Goal: Task Accomplishment & Management: Use online tool/utility

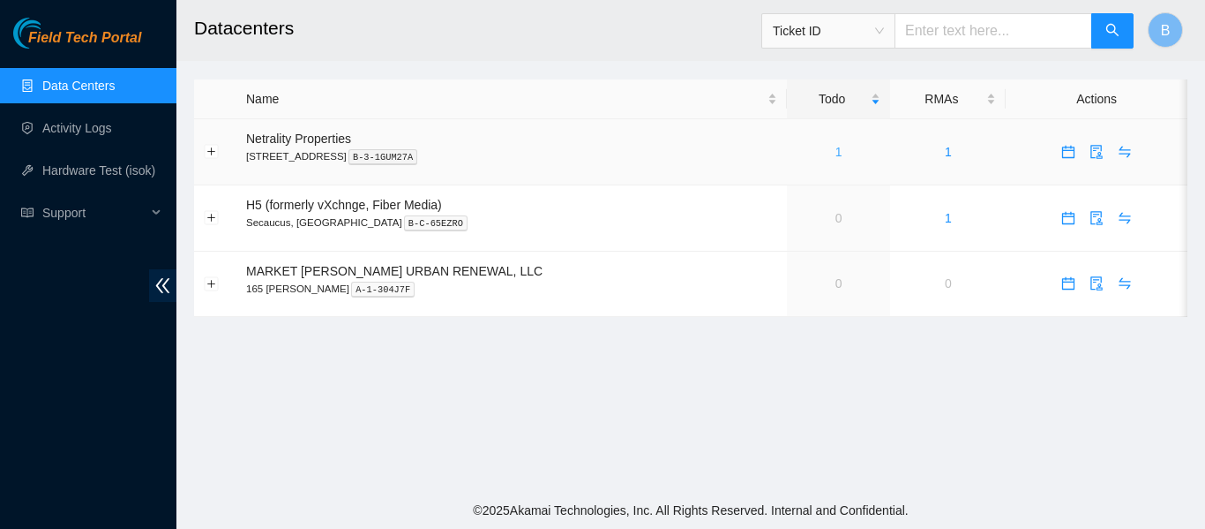
click at [836, 154] on link "1" at bounding box center [839, 152] width 7 height 14
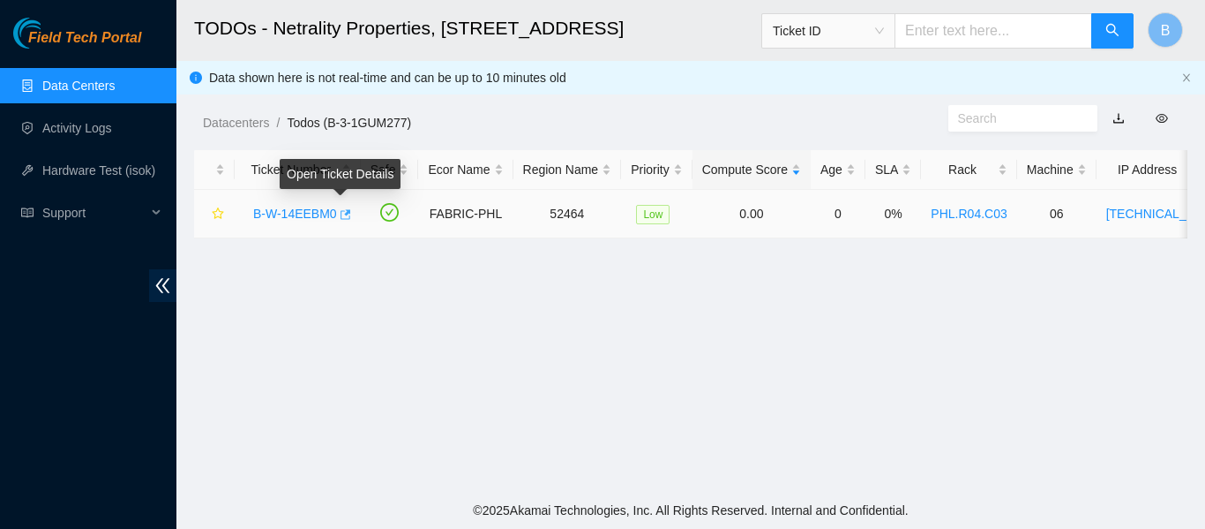
click at [343, 216] on icon "button" at bounding box center [344, 214] width 12 height 12
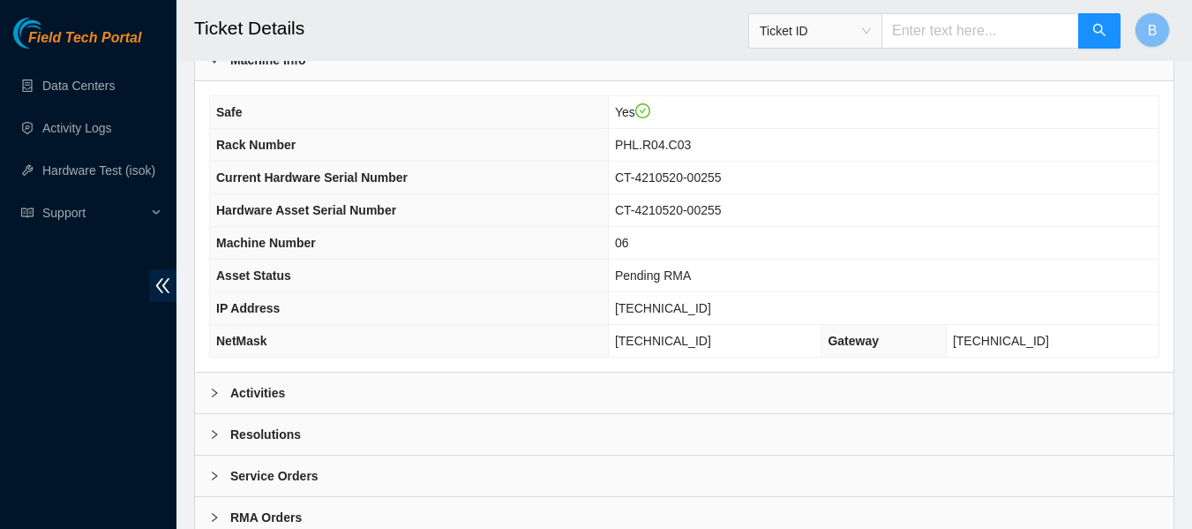
scroll to position [688, 0]
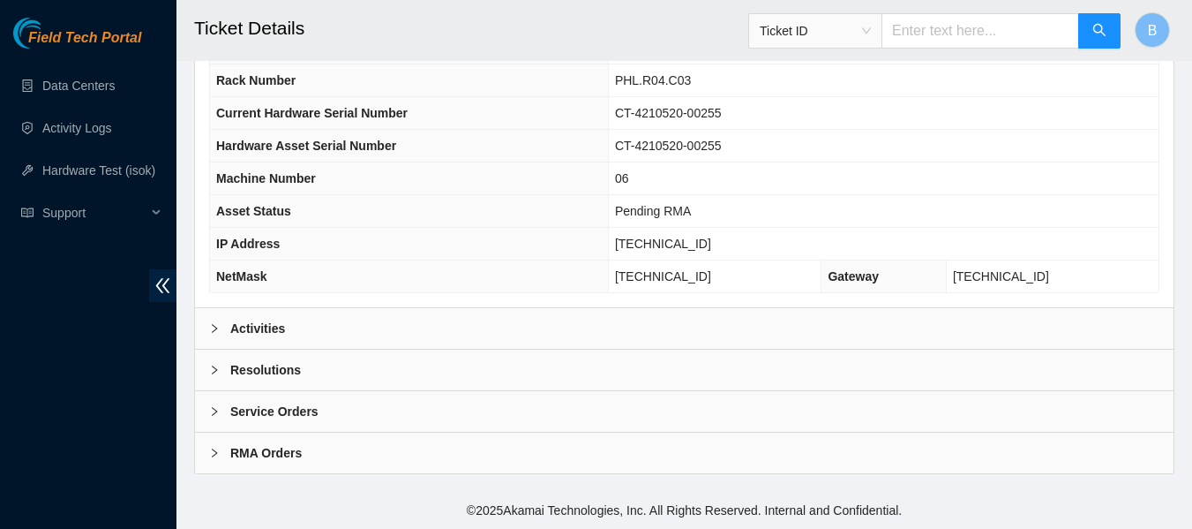
click at [285, 331] on div "Activities" at bounding box center [684, 328] width 979 height 41
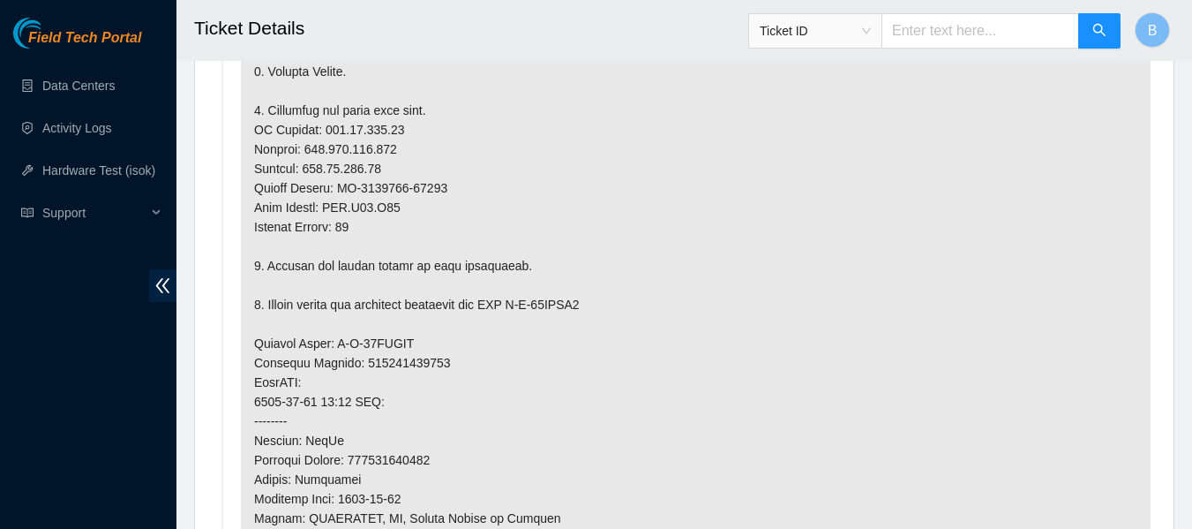
scroll to position [1252, 0]
click at [239, 253] on li "Todo added by JVILLALO on 2025-09-19 at 17:29" at bounding box center [684, 348] width 933 height 1078
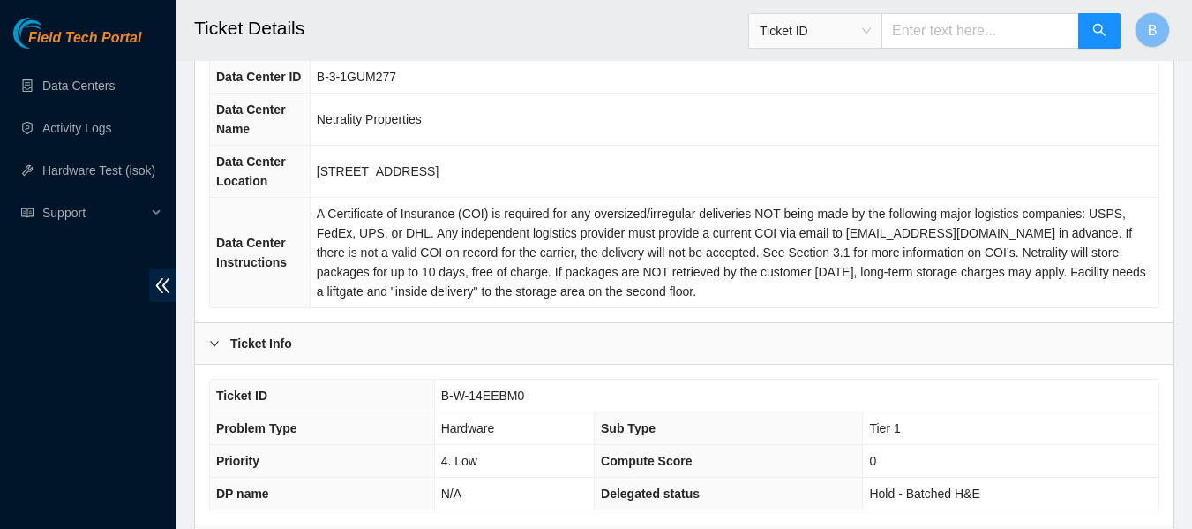
scroll to position [0, 0]
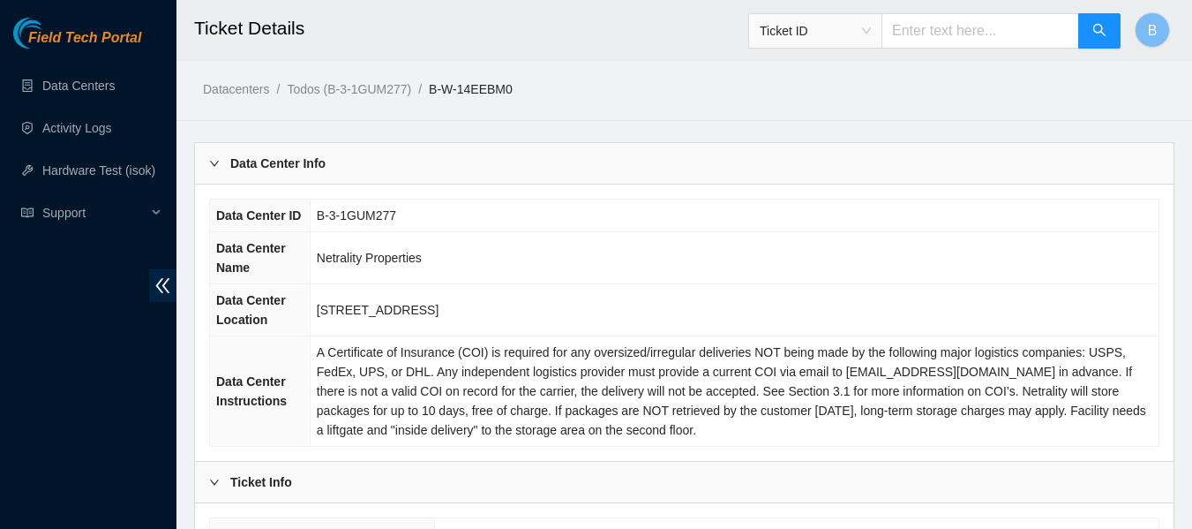
click at [216, 164] on icon "right" at bounding box center [214, 163] width 9 height 5
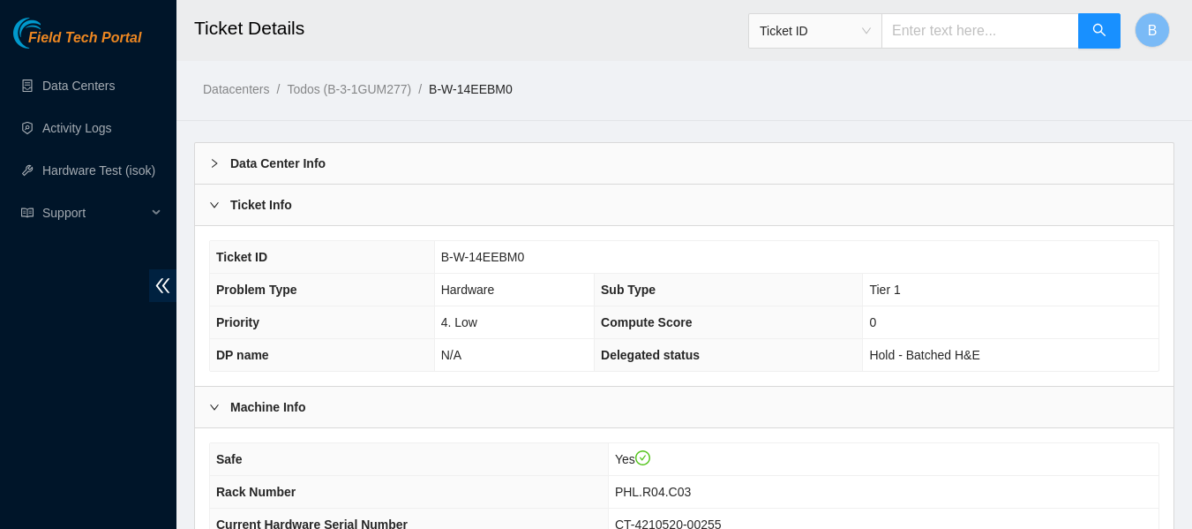
click at [218, 196] on div at bounding box center [219, 204] width 21 height 19
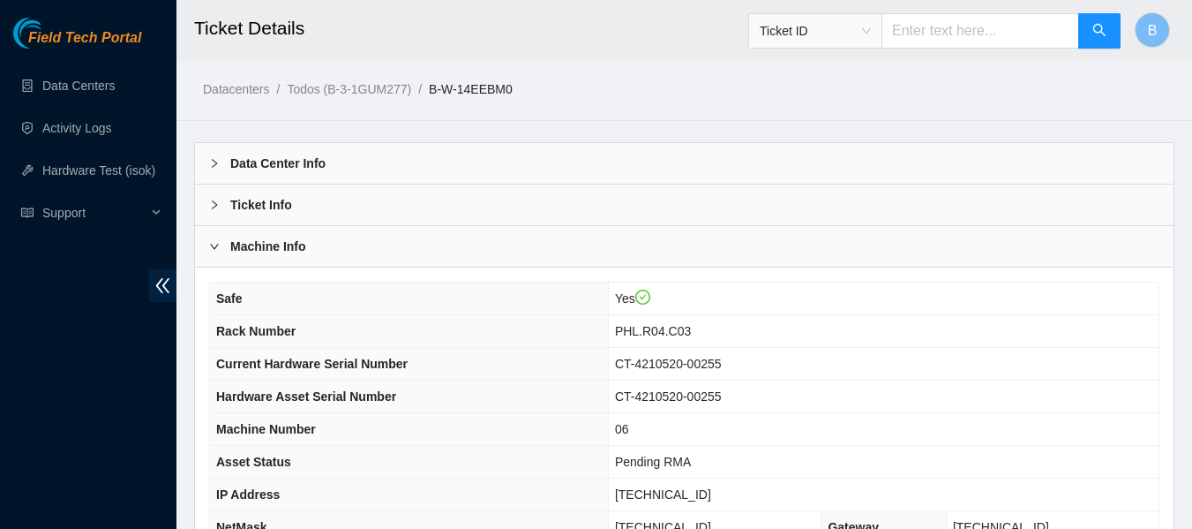
click at [213, 237] on div at bounding box center [219, 245] width 21 height 19
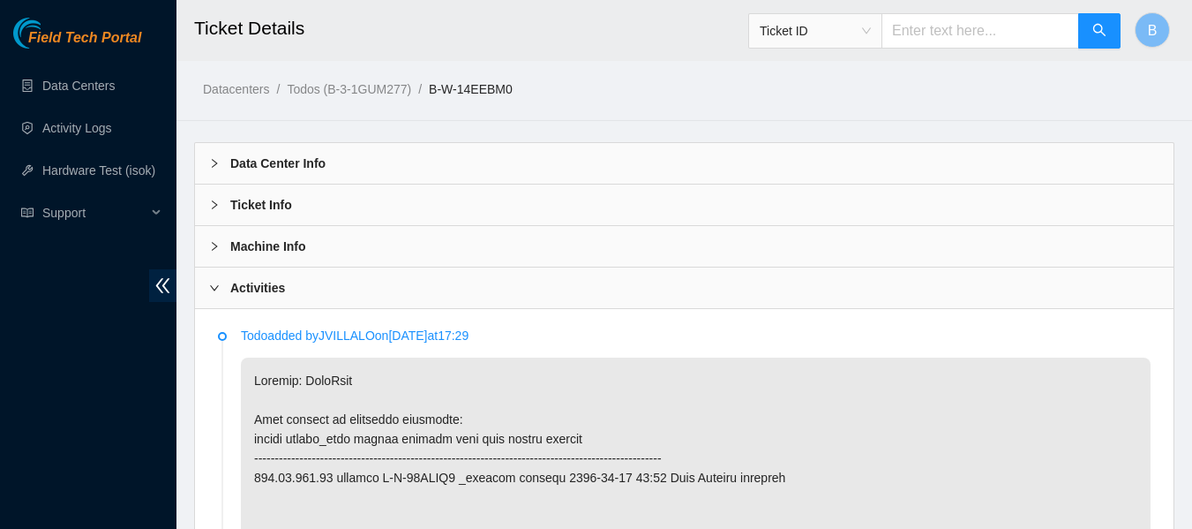
click at [213, 291] on icon "right" at bounding box center [214, 287] width 11 height 11
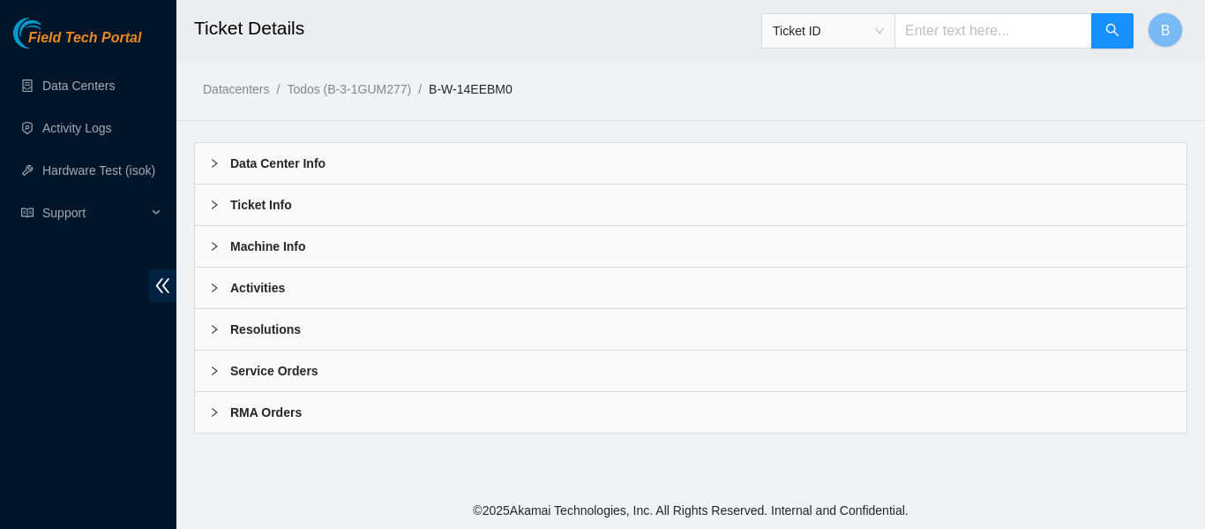
click at [210, 164] on icon "right" at bounding box center [214, 163] width 11 height 11
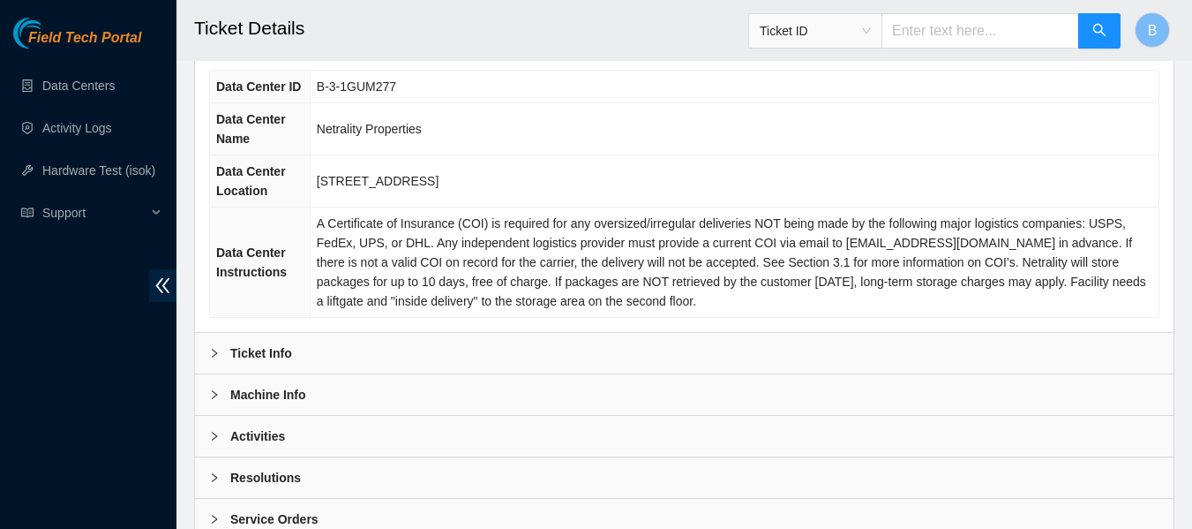
scroll to position [236, 0]
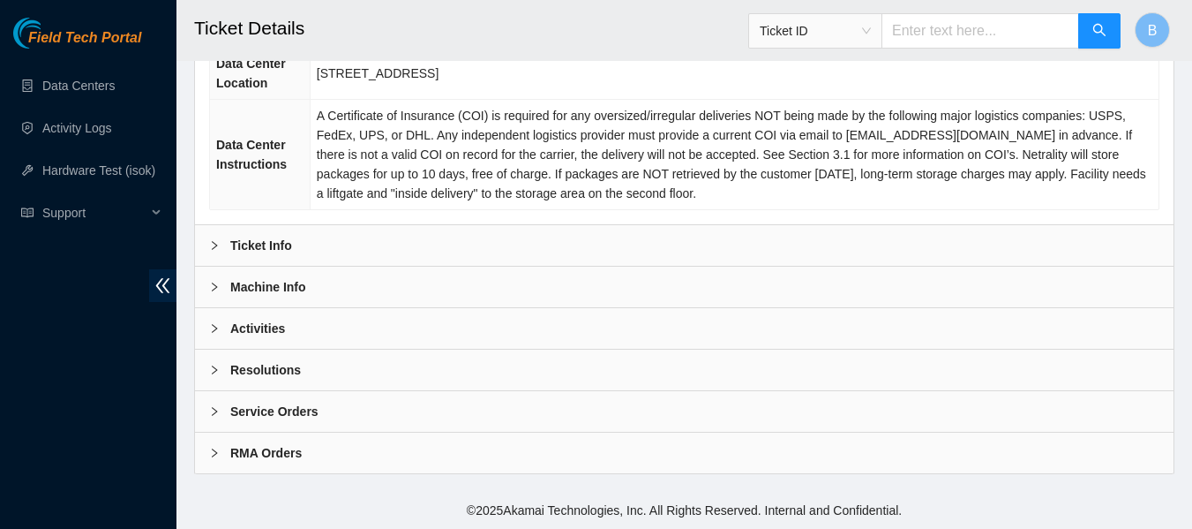
click at [216, 248] on icon "right" at bounding box center [214, 245] width 11 height 11
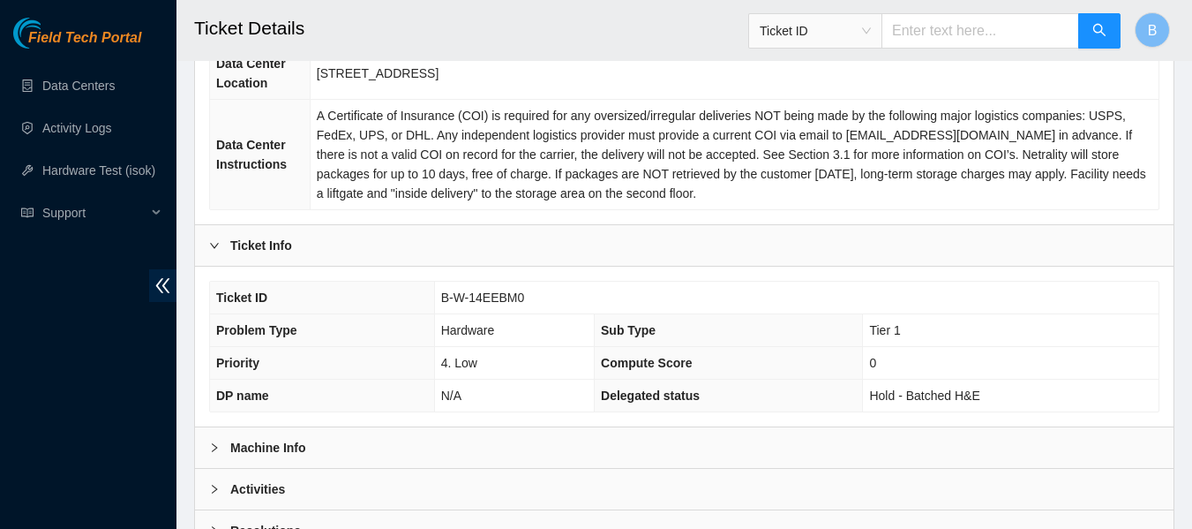
scroll to position [397, 0]
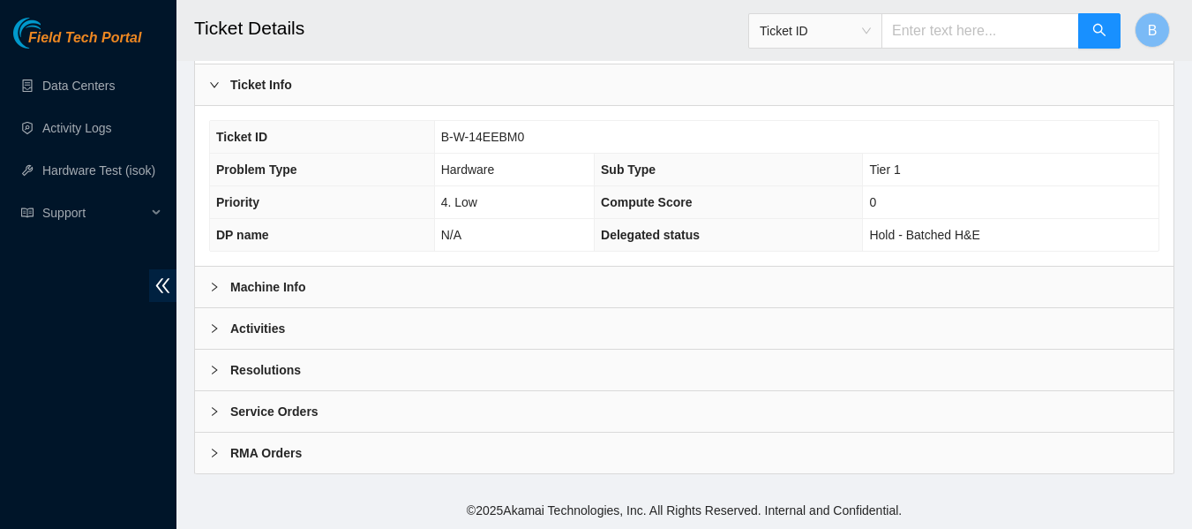
click at [209, 283] on icon "right" at bounding box center [214, 286] width 11 height 11
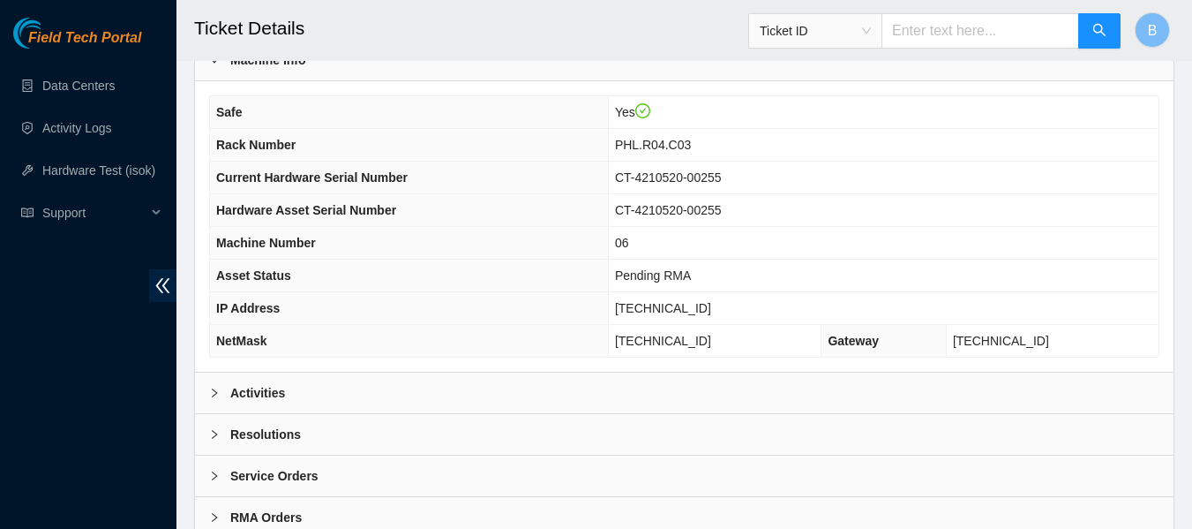
scroll to position [688, 0]
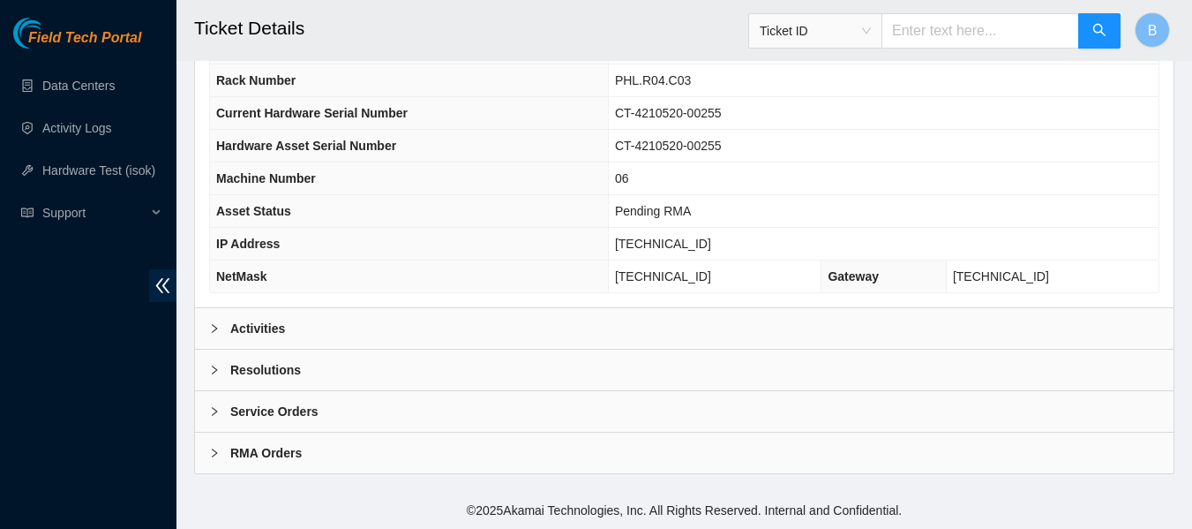
click at [211, 325] on icon "right" at bounding box center [214, 328] width 11 height 11
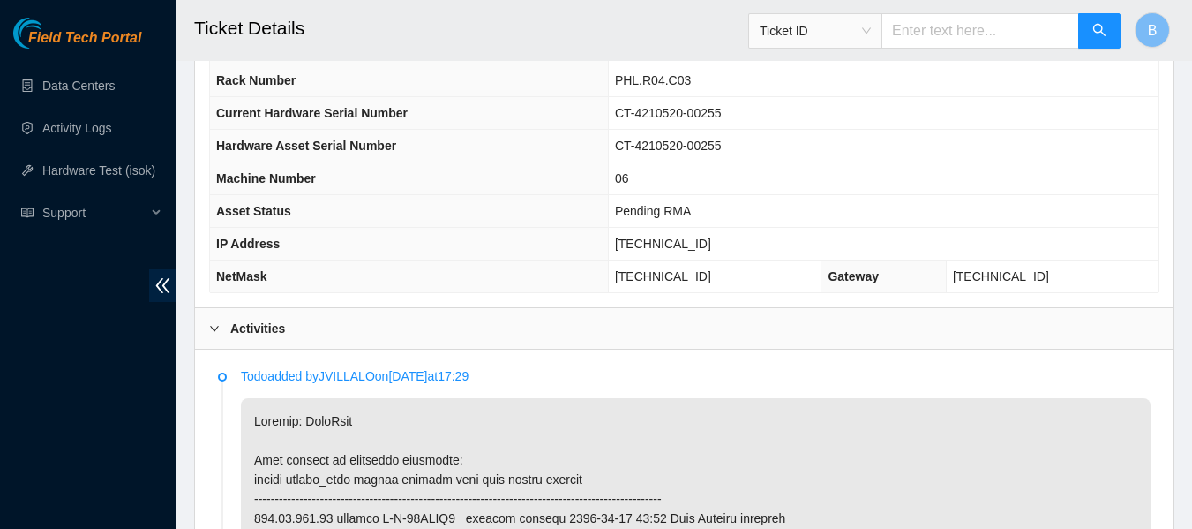
click at [211, 325] on icon "right" at bounding box center [214, 328] width 11 height 11
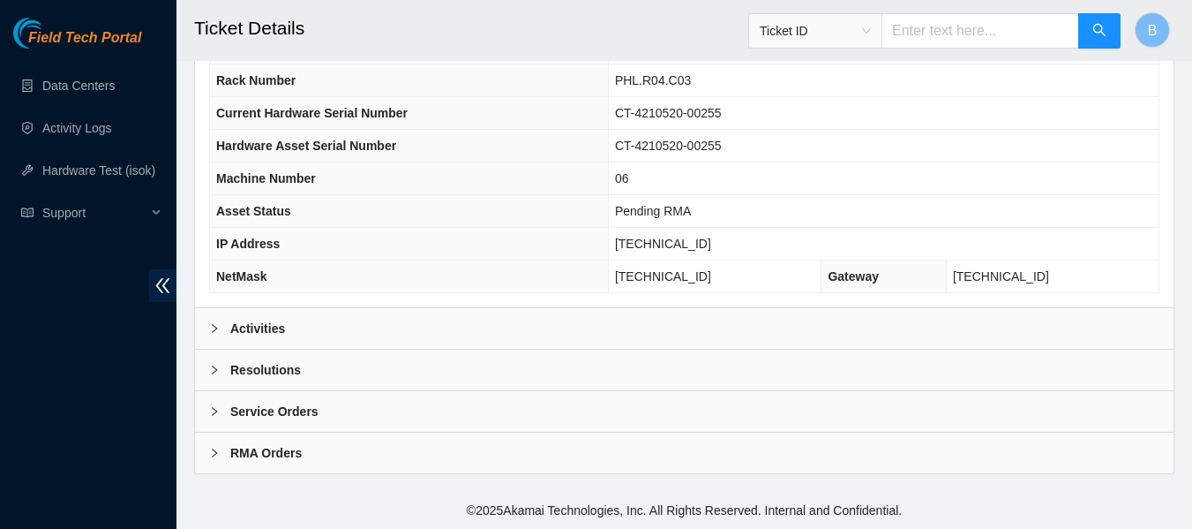
click at [216, 377] on div at bounding box center [219, 369] width 21 height 19
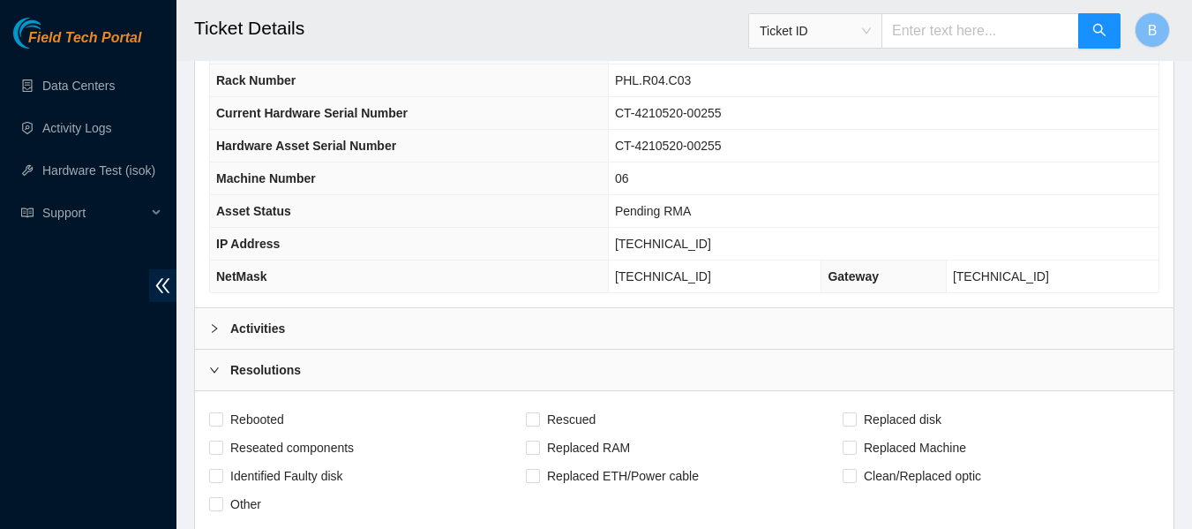
click at [216, 377] on div at bounding box center [219, 369] width 21 height 19
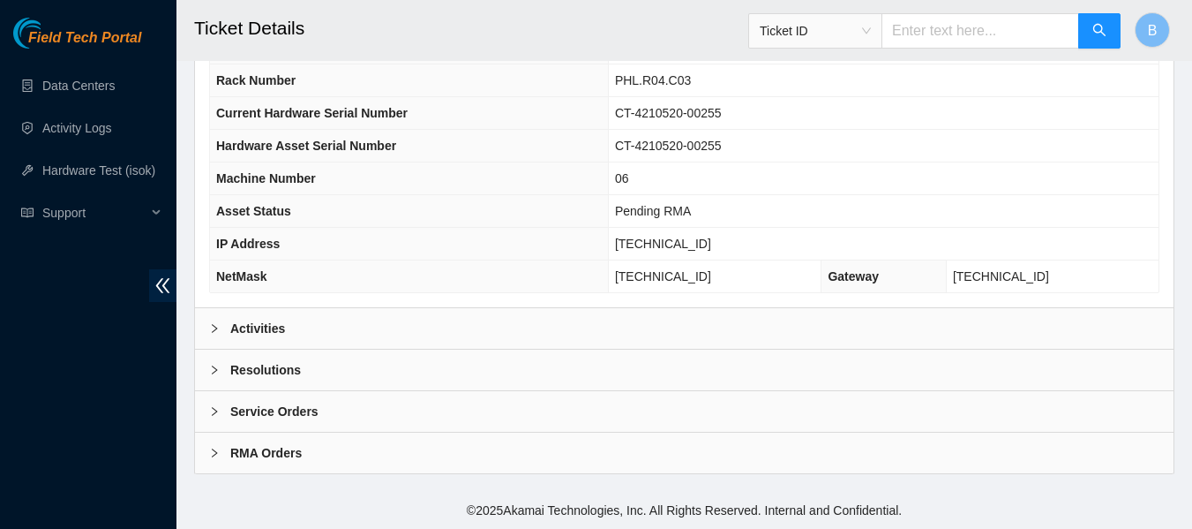
click at [206, 327] on div "Activities" at bounding box center [684, 328] width 979 height 41
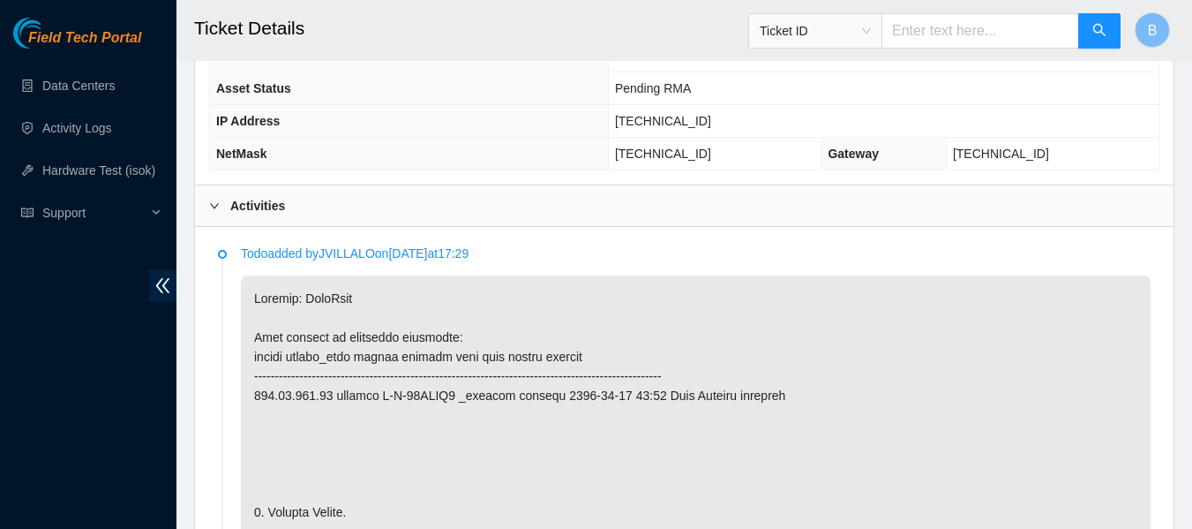
scroll to position [812, 0]
click at [218, 208] on icon "right" at bounding box center [214, 204] width 11 height 11
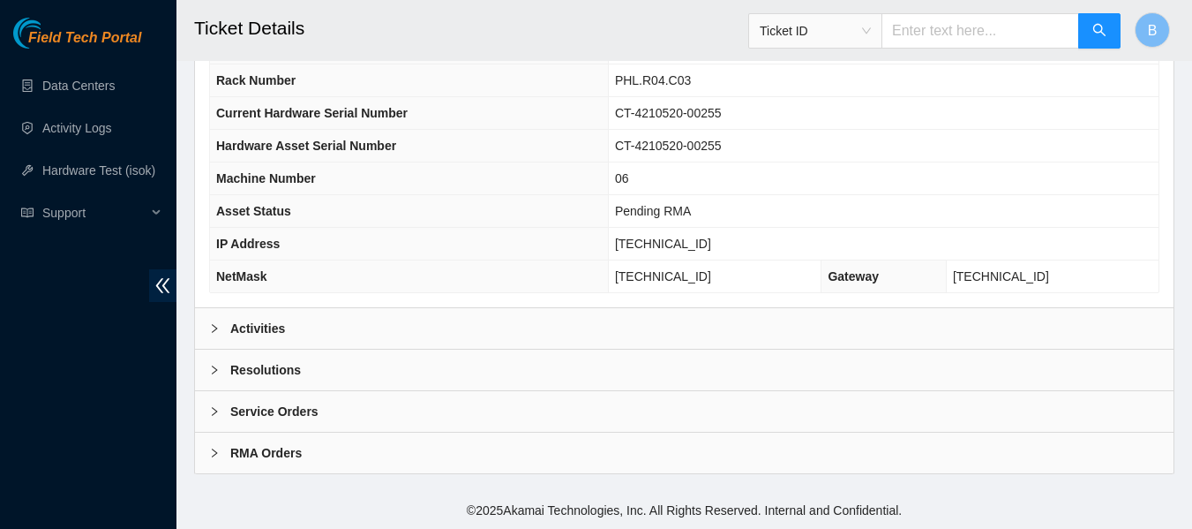
scroll to position [688, 0]
click at [214, 334] on div at bounding box center [219, 328] width 21 height 19
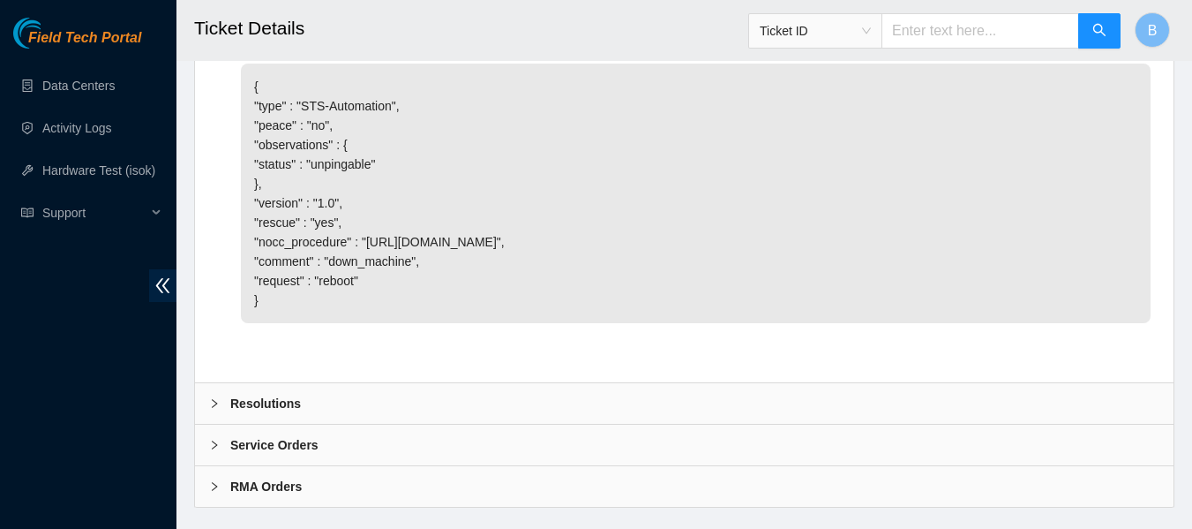
scroll to position [4012, 0]
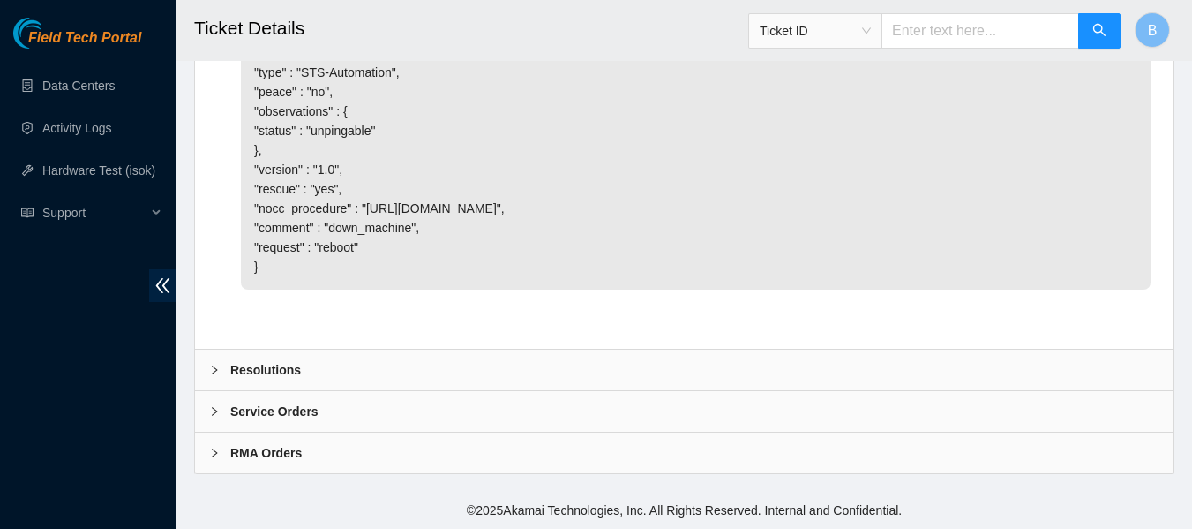
click at [212, 375] on div at bounding box center [219, 369] width 21 height 19
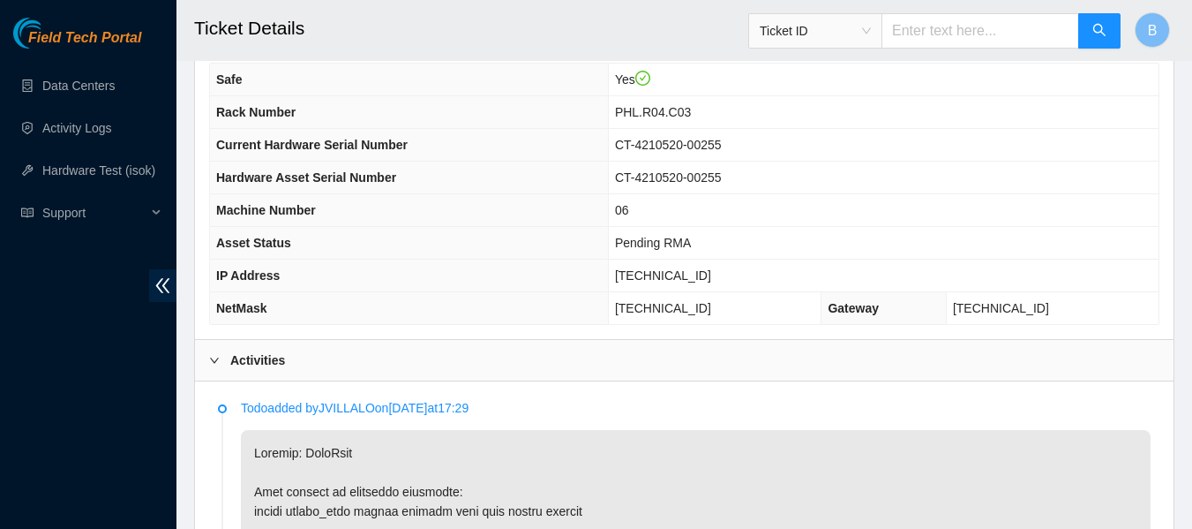
scroll to position [656, 0]
click at [218, 356] on icon "right" at bounding box center [214, 361] width 11 height 11
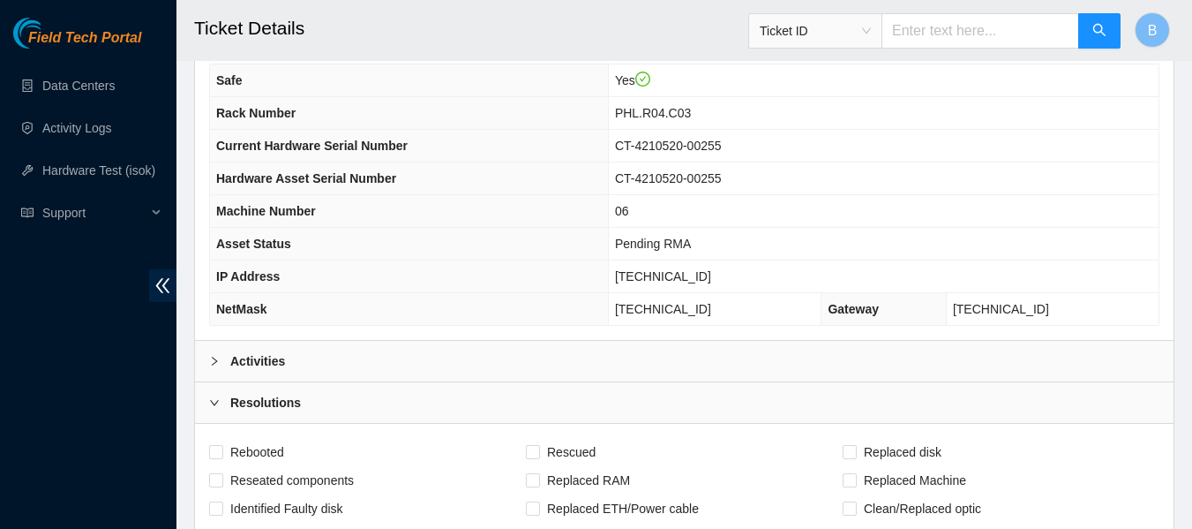
click at [218, 356] on icon "right" at bounding box center [214, 361] width 11 height 11
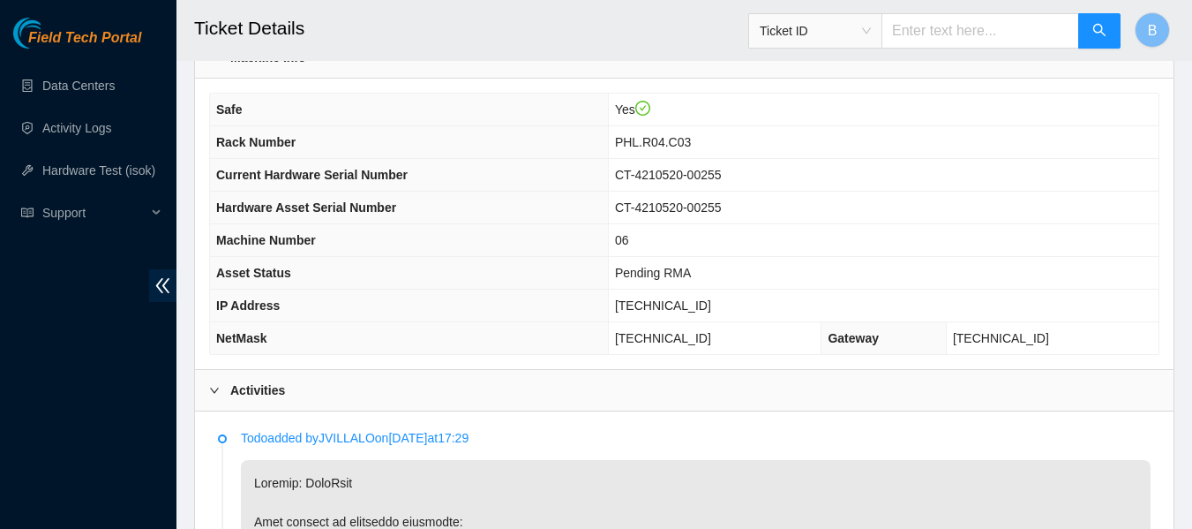
scroll to position [784, 0]
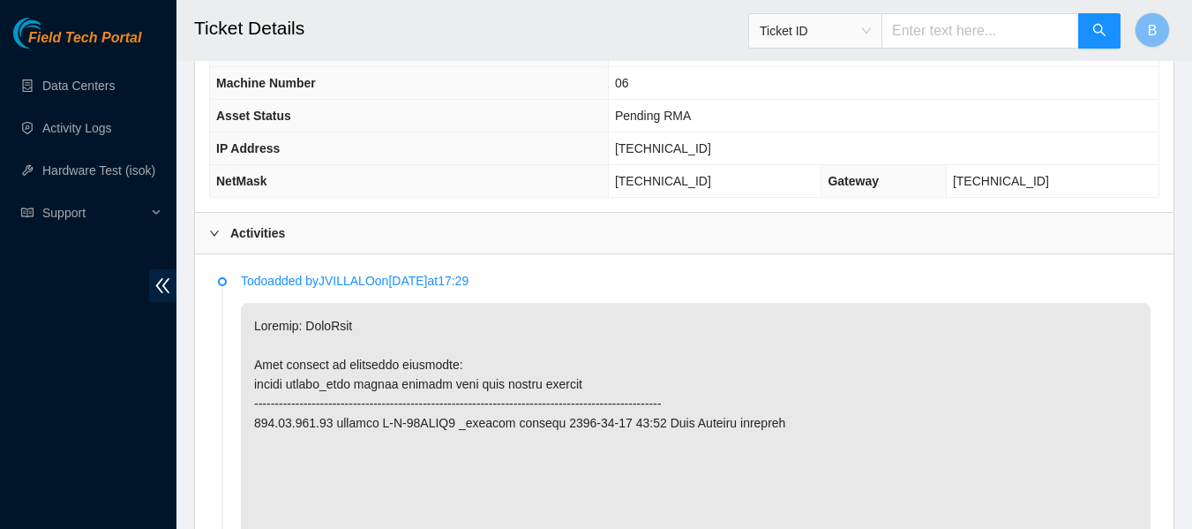
click at [216, 235] on icon "right" at bounding box center [214, 233] width 11 height 11
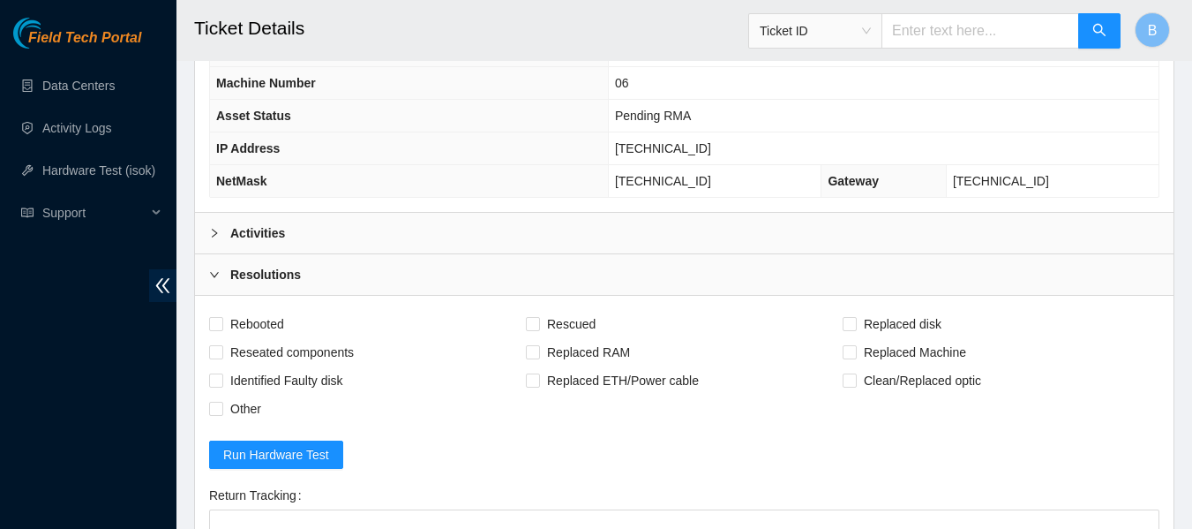
click at [216, 235] on icon "right" at bounding box center [214, 233] width 11 height 11
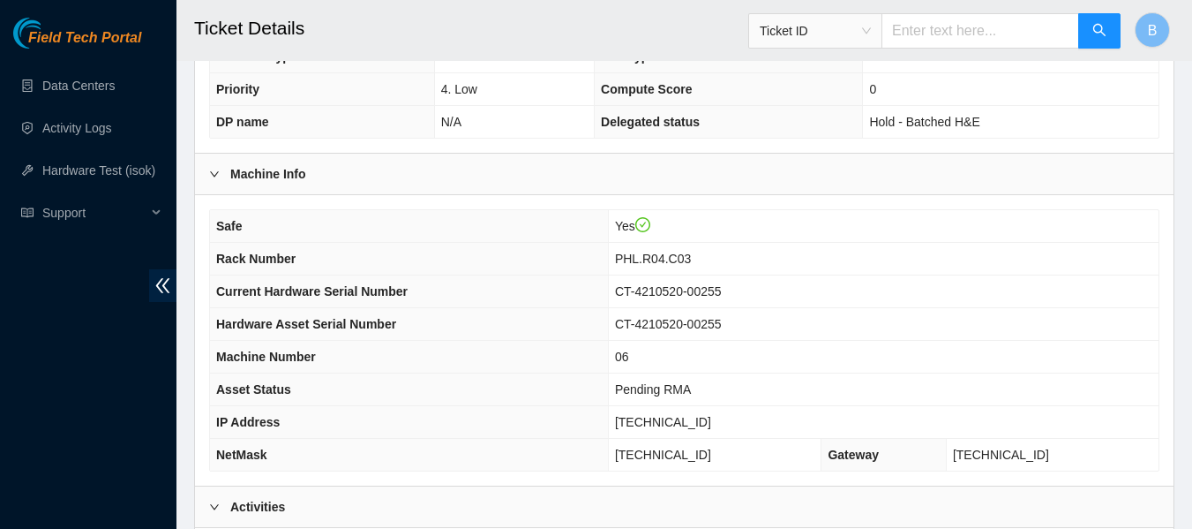
scroll to position [509, 0]
click at [215, 167] on div at bounding box center [219, 174] width 21 height 19
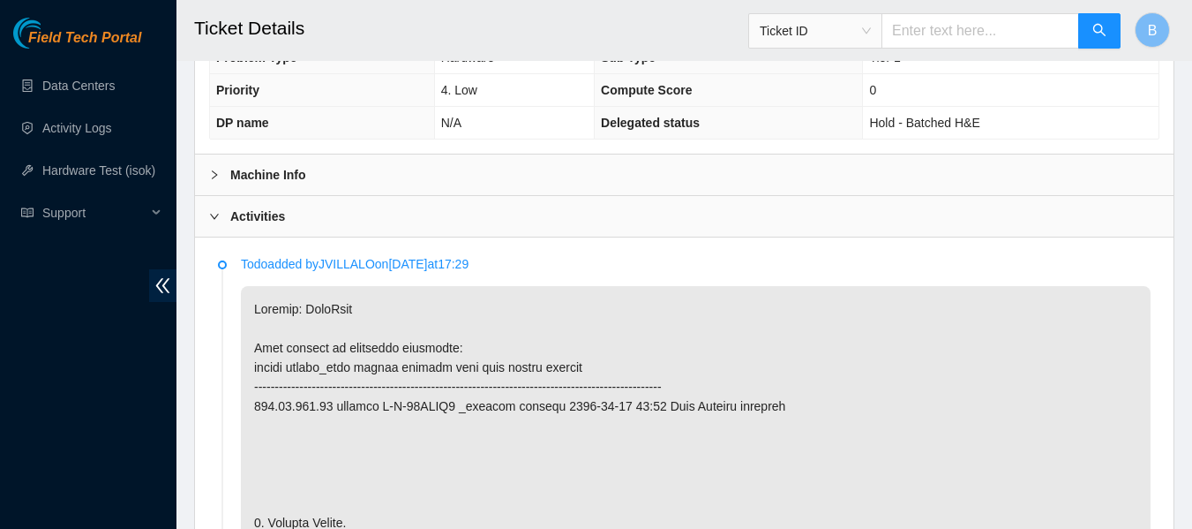
click at [216, 215] on icon "right" at bounding box center [214, 216] width 11 height 11
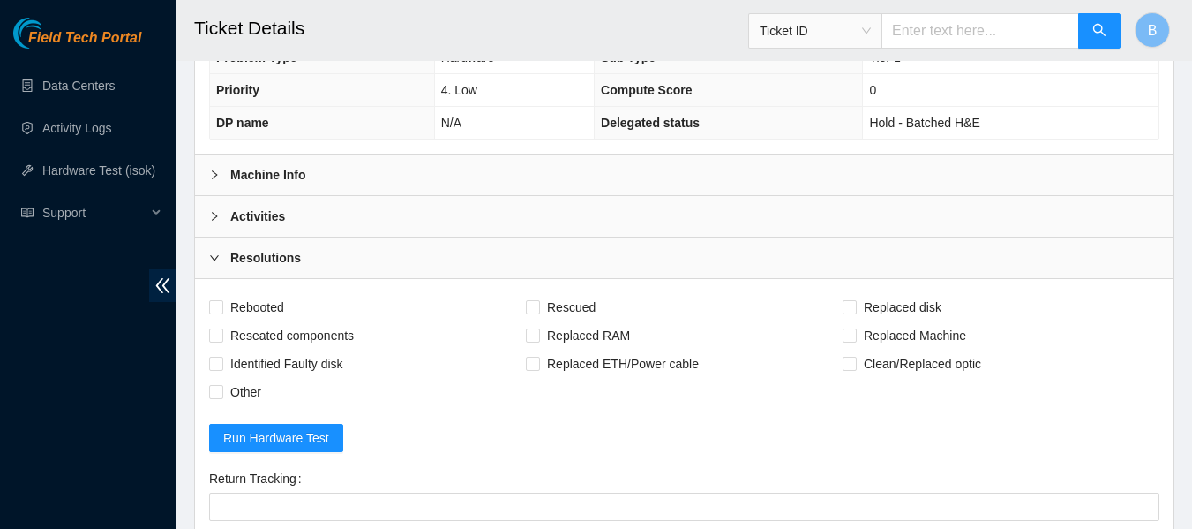
click at [208, 252] on div "Resolutions" at bounding box center [684, 257] width 979 height 41
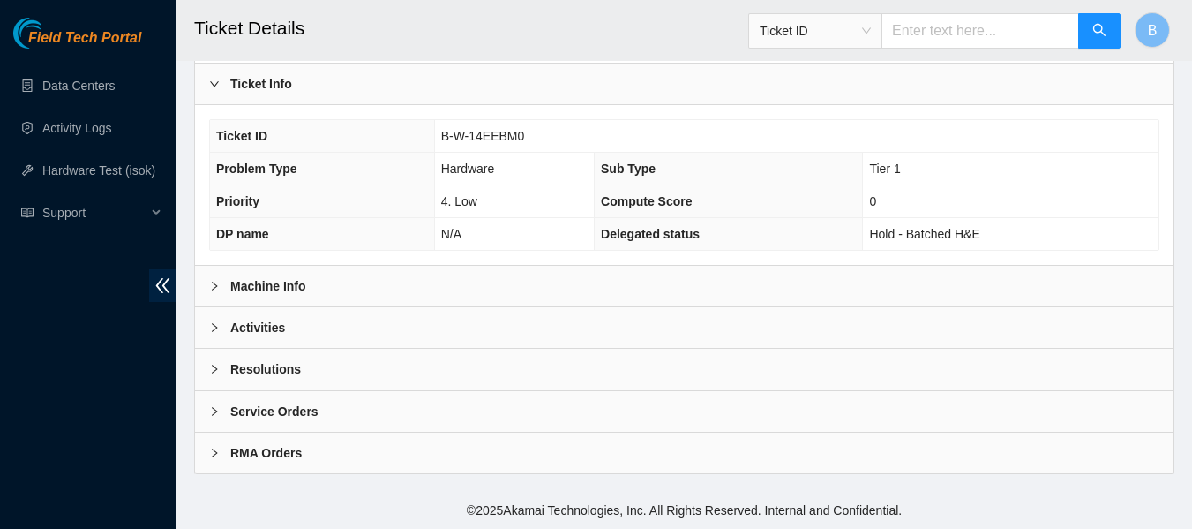
scroll to position [397, 0]
